Goal: Obtain resource: Obtain resource

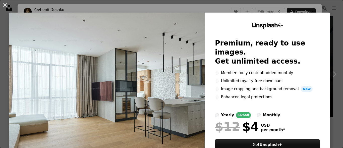
scroll to position [126, 0]
click at [158, 35] on img at bounding box center [107, 93] width 196 height 160
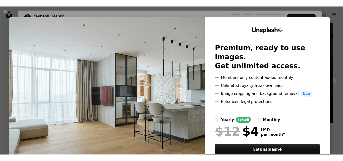
scroll to position [0, 0]
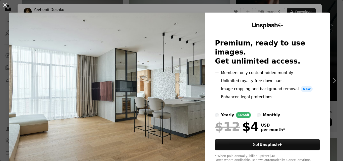
click at [332, 80] on div "An X shape Unsplash+ Premium, ready to use images. Get unlimited access. A plus…" at bounding box center [171, 80] width 343 height 161
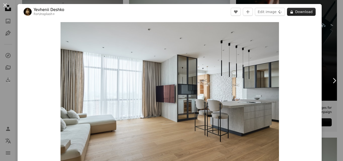
click at [301, 12] on button "A lock Download" at bounding box center [301, 12] width 29 height 8
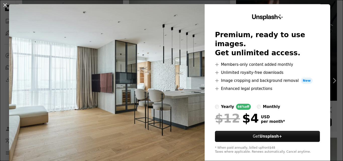
scroll to position [15, 0]
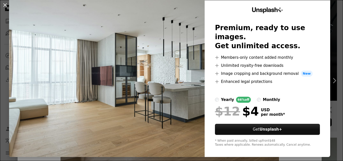
click at [331, 79] on div "An X shape Unsplash+ Premium, ready to use images. Get unlimited access. A plus…" at bounding box center [171, 80] width 343 height 161
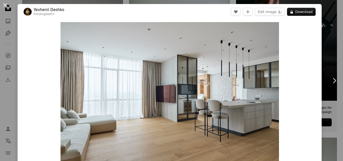
click at [5, 5] on button "An X shape" at bounding box center [5, 5] width 6 height 6
